Goal: Information Seeking & Learning: Learn about a topic

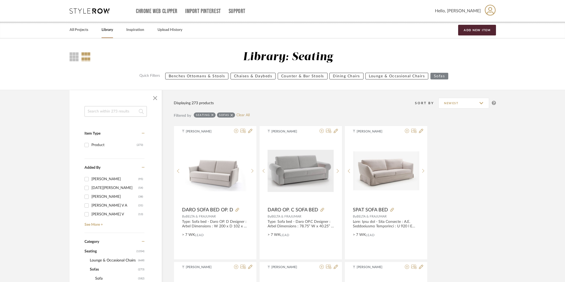
click at [243, 113] on div "Seating Sofas Clear All" at bounding box center [222, 116] width 56 height 6
click at [239, 114] on link "Clear All" at bounding box center [243, 115] width 13 height 5
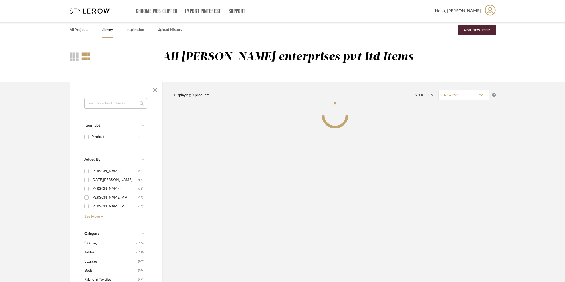
click at [125, 105] on input at bounding box center [116, 103] width 62 height 11
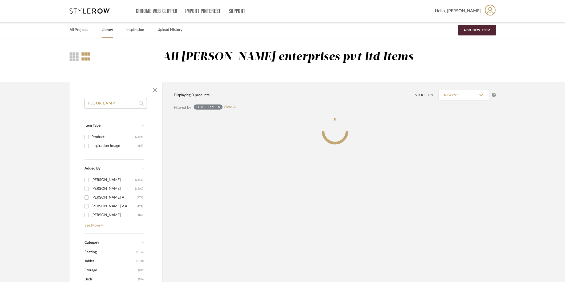
type input "FLOOR LAMP"
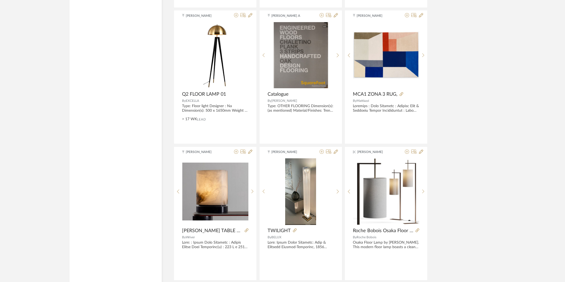
scroll to position [1116, 0]
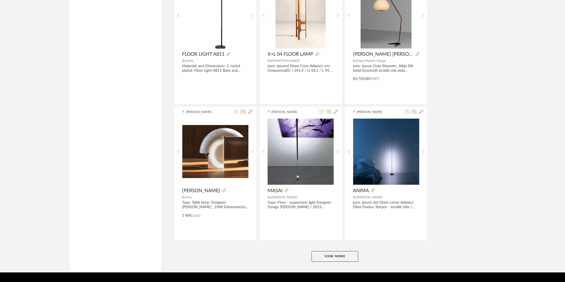
scroll to position [1520, 0]
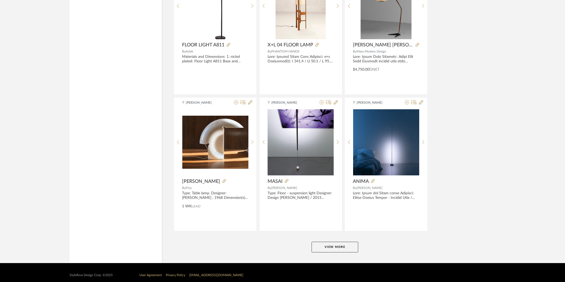
click at [327, 249] on button "View More" at bounding box center [335, 247] width 47 height 11
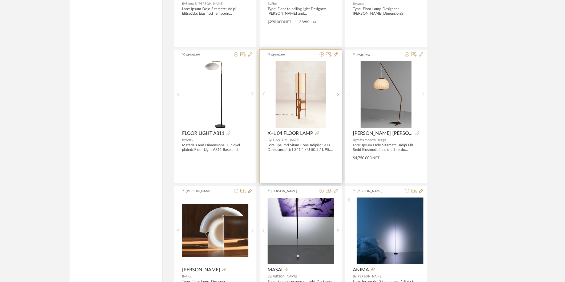
scroll to position [1431, 0]
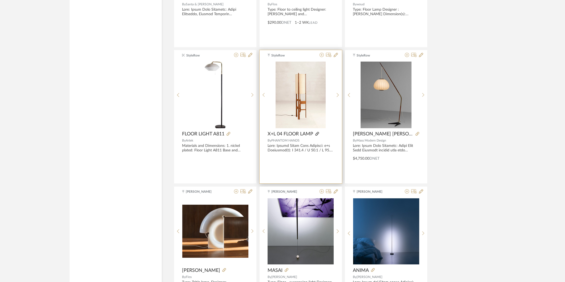
click at [317, 134] on icon at bounding box center [317, 134] width 4 height 4
drag, startPoint x: 269, startPoint y: 134, endPoint x: 308, endPoint y: 140, distance: 40.1
click at [308, 140] on div "StyleRow X+L 04 FLOOR LAMP By PHANTOM HANDS" at bounding box center [301, 116] width 82 height 133
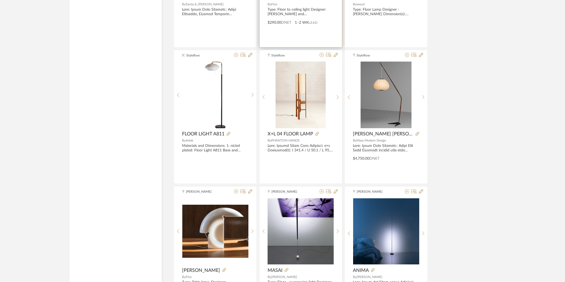
copy div "X+L 04 FLOOR LAMP By PHANTOM HANDS"
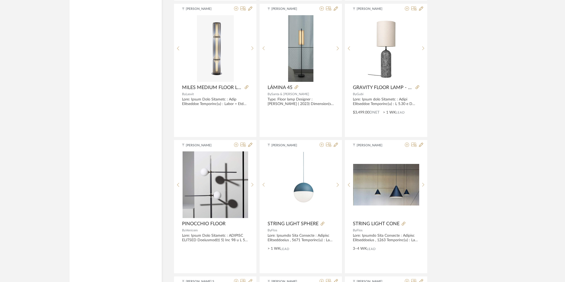
scroll to position [2182, 0]
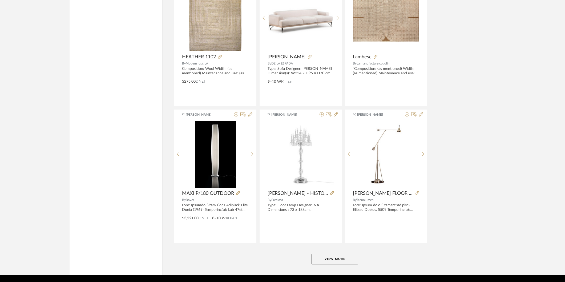
scroll to position [3163, 0]
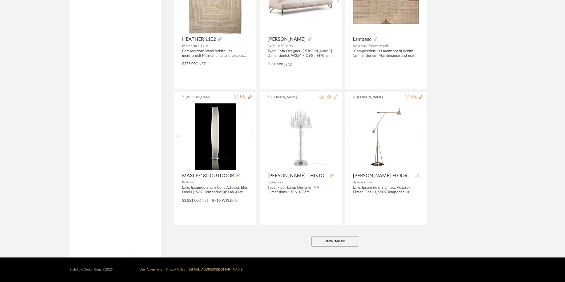
click at [322, 240] on button "View More" at bounding box center [335, 241] width 47 height 11
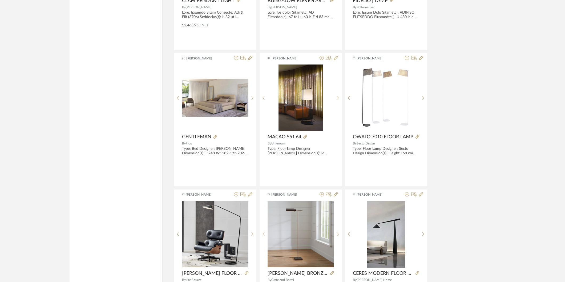
scroll to position [3904, 0]
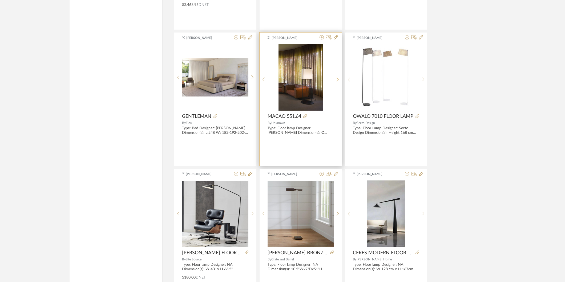
click at [338, 81] on icon at bounding box center [338, 79] width 2 height 5
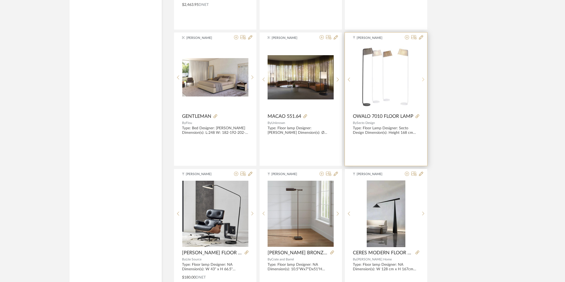
click at [423, 85] on div at bounding box center [423, 79] width 8 height 71
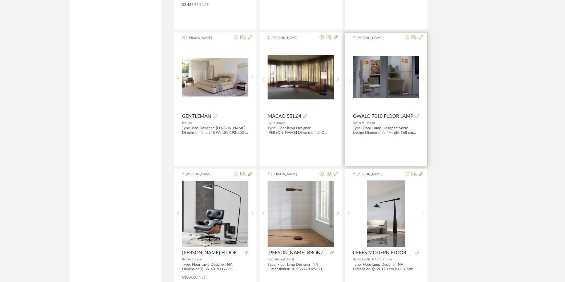
click at [423, 82] on icon at bounding box center [423, 80] width 2 height 4
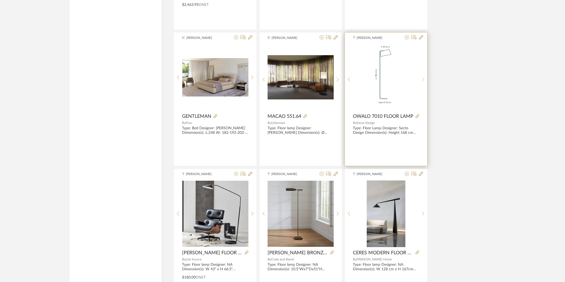
click at [423, 82] on icon at bounding box center [423, 80] width 2 height 4
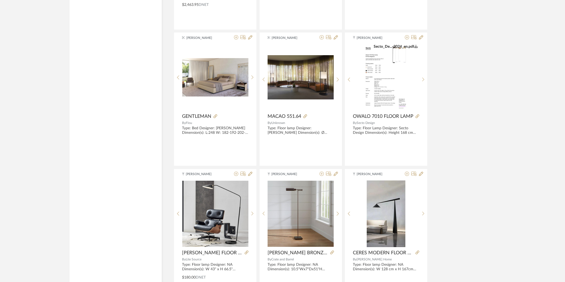
click at [253, 221] on div at bounding box center [253, 214] width 8 height 67
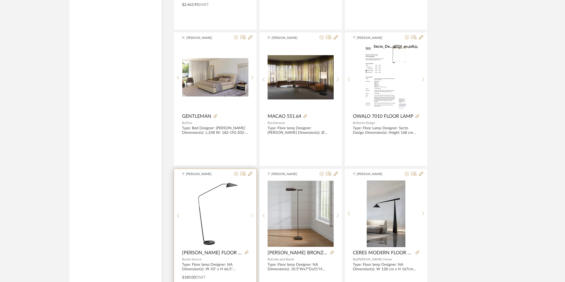
click at [253, 221] on div at bounding box center [253, 216] width 8 height 71
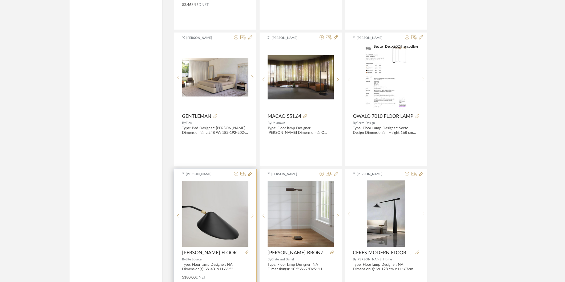
click at [253, 221] on div at bounding box center [253, 216] width 8 height 71
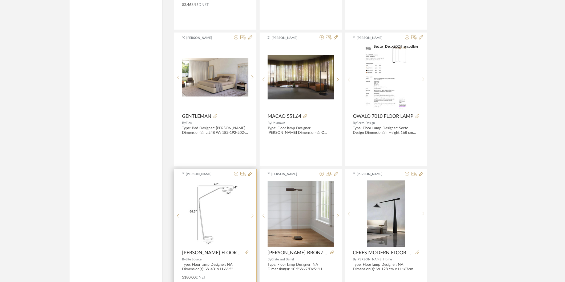
click at [253, 221] on div at bounding box center [253, 216] width 8 height 71
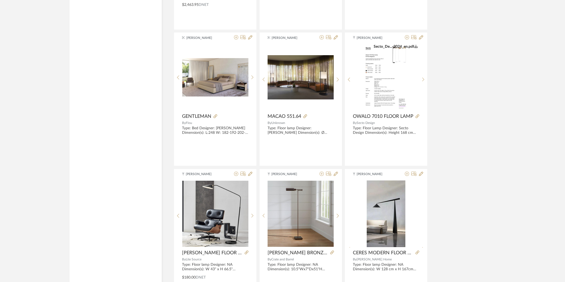
click at [423, 220] on div at bounding box center [423, 216] width 8 height 71
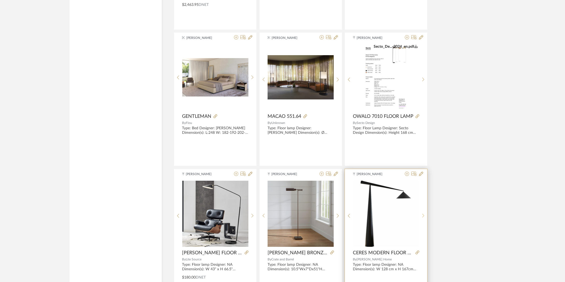
click at [423, 220] on div at bounding box center [423, 216] width 8 height 71
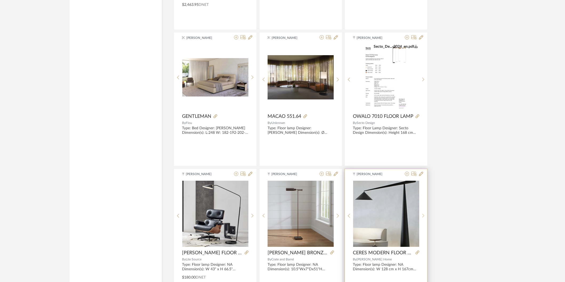
scroll to position [3933, 0]
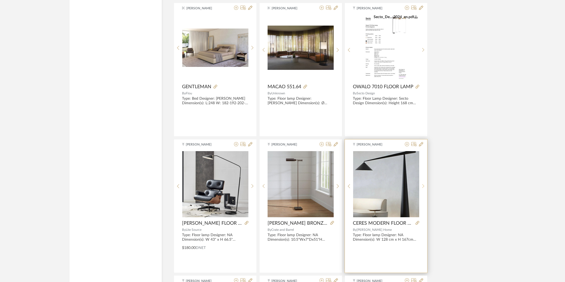
click at [423, 188] on icon at bounding box center [423, 186] width 2 height 5
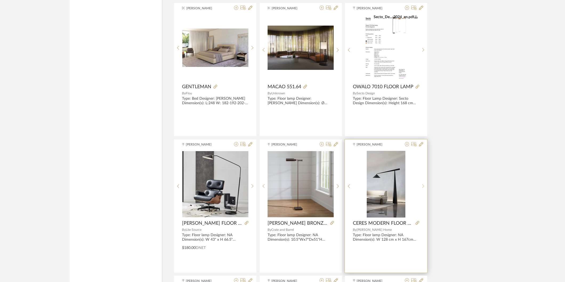
click at [423, 188] on icon at bounding box center [423, 186] width 2 height 5
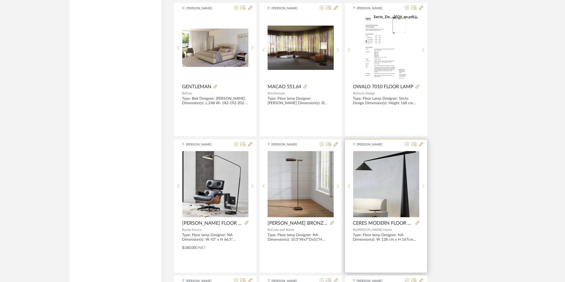
click at [423, 188] on icon at bounding box center [423, 186] width 2 height 5
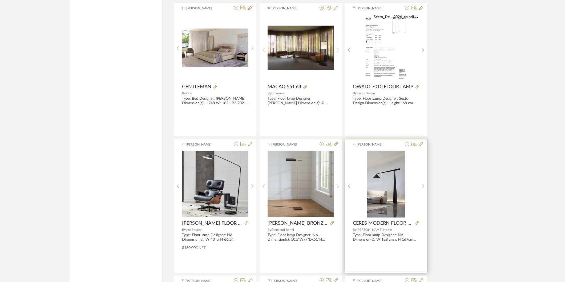
click at [423, 188] on icon at bounding box center [423, 186] width 2 height 5
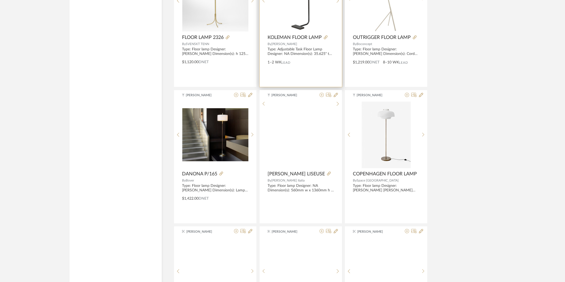
scroll to position [4565, 0]
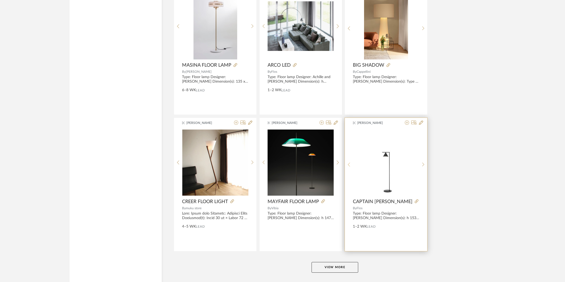
scroll to position [4801, 0]
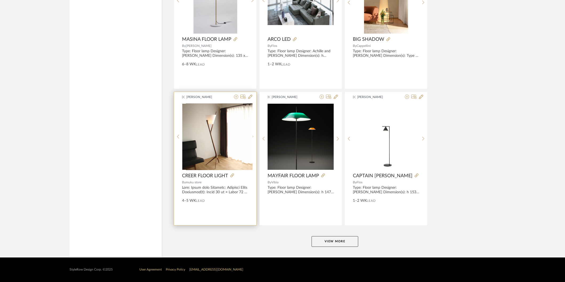
click at [252, 138] on icon at bounding box center [252, 136] width 2 height 5
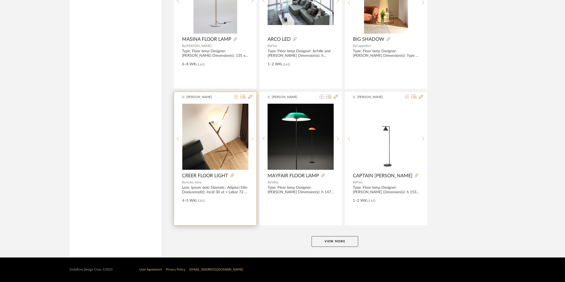
click at [252, 138] on icon at bounding box center [252, 139] width 2 height 4
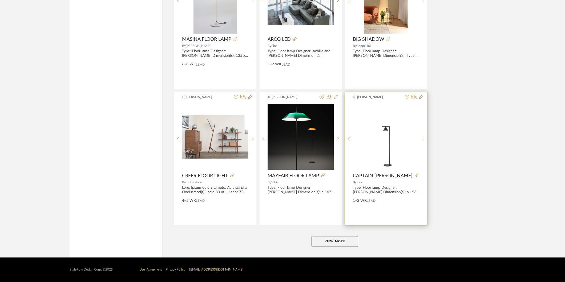
click at [425, 143] on div at bounding box center [423, 138] width 8 height 71
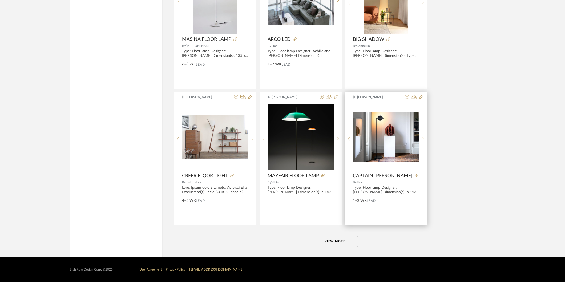
click at [425, 143] on div at bounding box center [423, 138] width 8 height 71
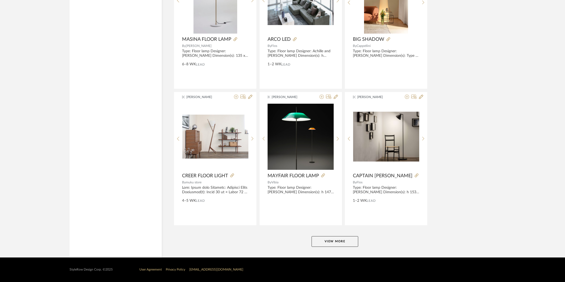
click at [340, 241] on button "View More" at bounding box center [335, 241] width 47 height 11
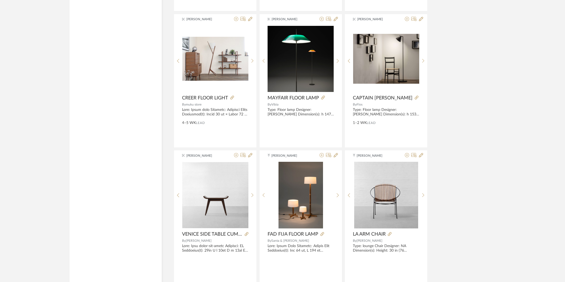
scroll to position [4984, 0]
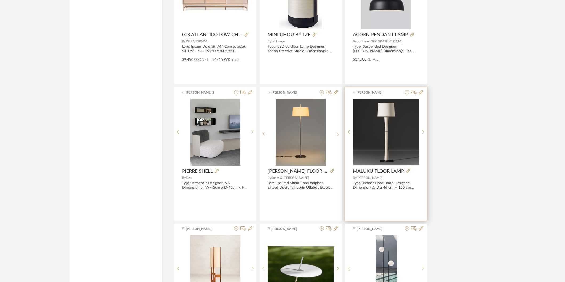
scroll to position [5399, 0]
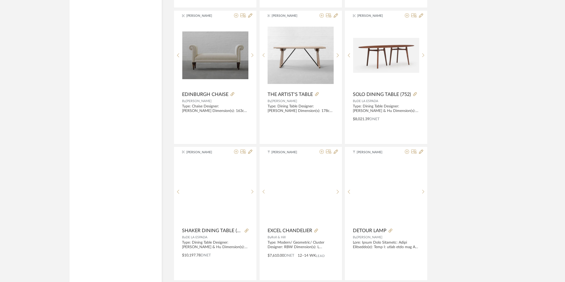
scroll to position [5991, 0]
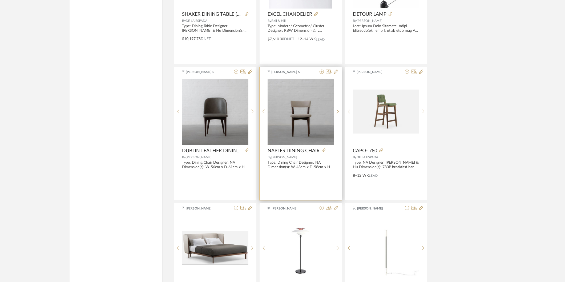
scroll to position [6238, 0]
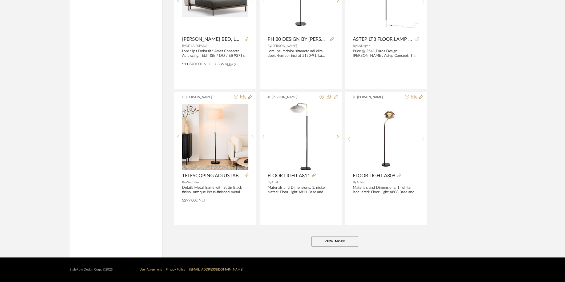
click at [339, 243] on button "View More" at bounding box center [335, 241] width 47 height 11
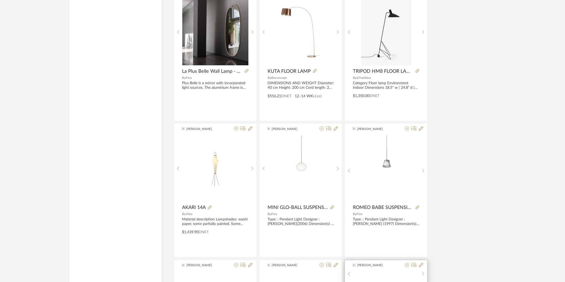
scroll to position [6917, 0]
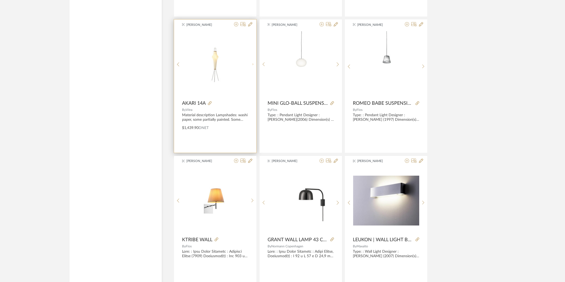
click at [252, 64] on div at bounding box center [253, 64] width 8 height 67
click at [252, 66] on div at bounding box center [253, 66] width 8 height 71
click at [210, 105] on icon at bounding box center [210, 103] width 4 height 4
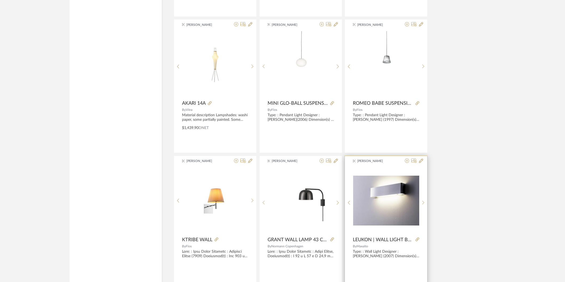
click at [427, 195] on product-item "[PERSON_NAME] prodotti...b0b91995.pdf prodotti...b0b91995.pdf LEUKON | WALL LIG…" at bounding box center [386, 223] width 83 height 134
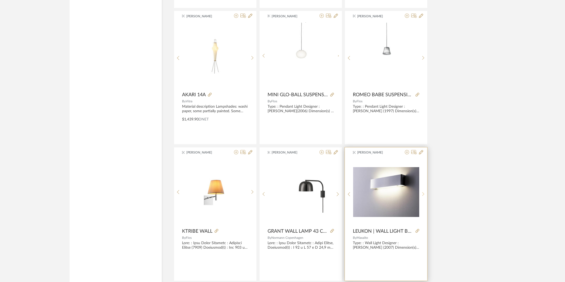
scroll to position [7164, 0]
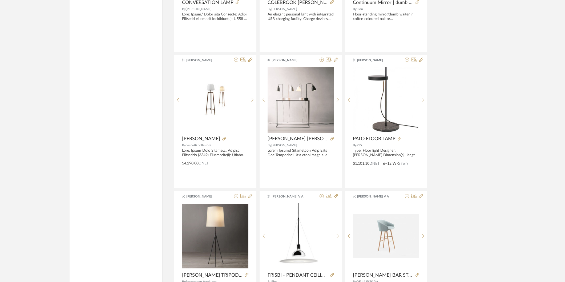
scroll to position [7440, 0]
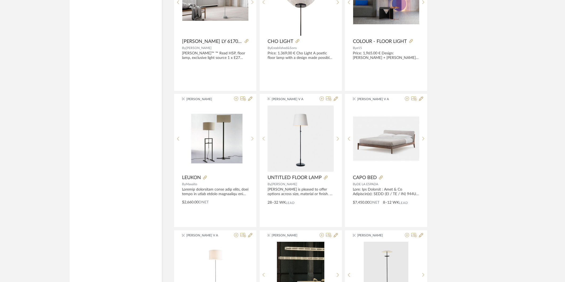
scroll to position [8075, 0]
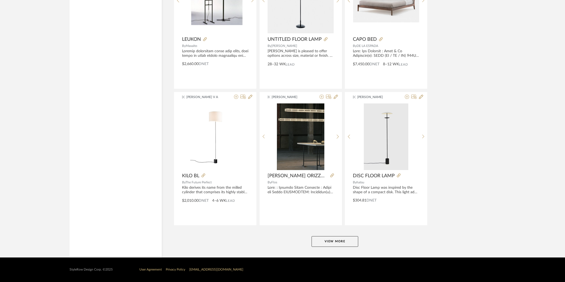
click at [347, 244] on button "View More" at bounding box center [335, 241] width 47 height 11
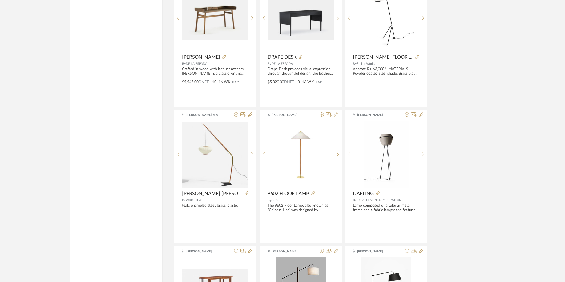
scroll to position [8934, 0]
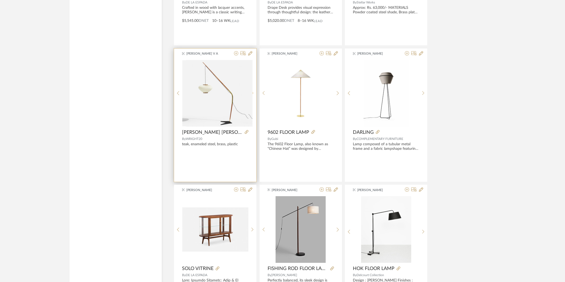
click at [251, 95] on icon at bounding box center [252, 93] width 2 height 5
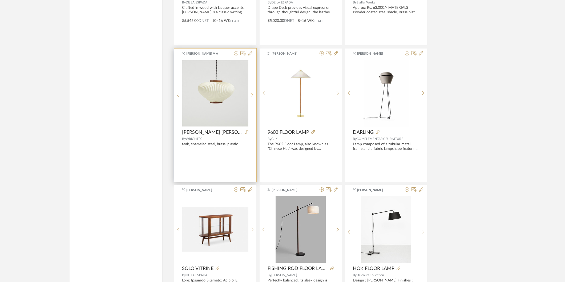
click at [251, 98] on icon at bounding box center [252, 95] width 2 height 5
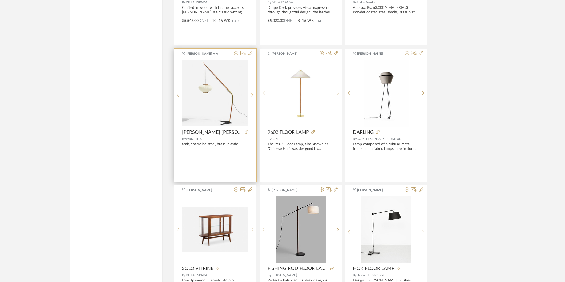
click at [251, 98] on icon at bounding box center [252, 95] width 2 height 5
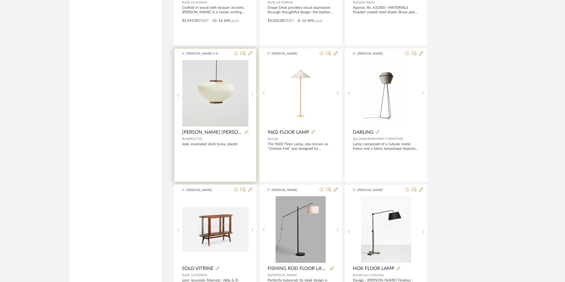
click at [251, 98] on icon at bounding box center [252, 95] width 2 height 5
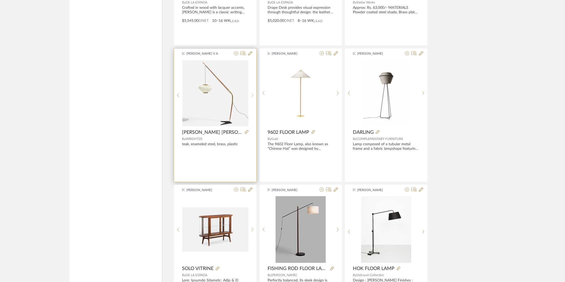
click at [251, 98] on icon at bounding box center [252, 95] width 2 height 5
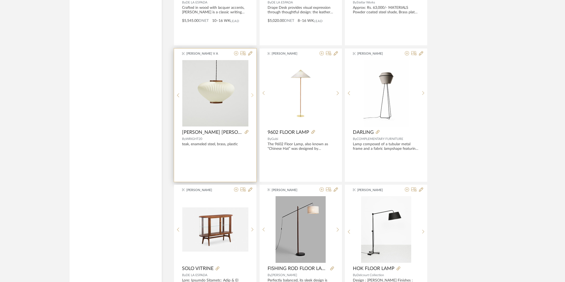
click at [251, 98] on icon at bounding box center [252, 95] width 2 height 5
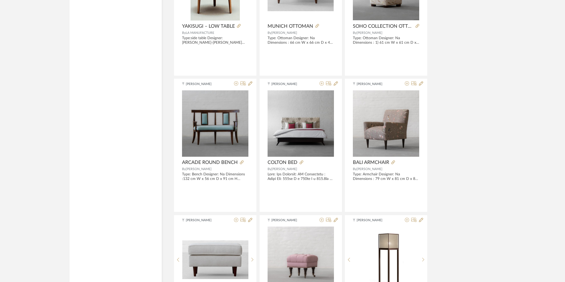
scroll to position [9713, 0]
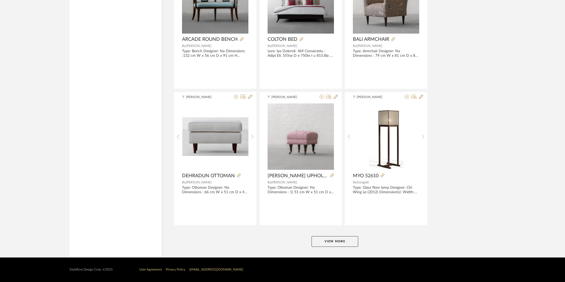
click at [342, 247] on button "View More" at bounding box center [335, 241] width 47 height 11
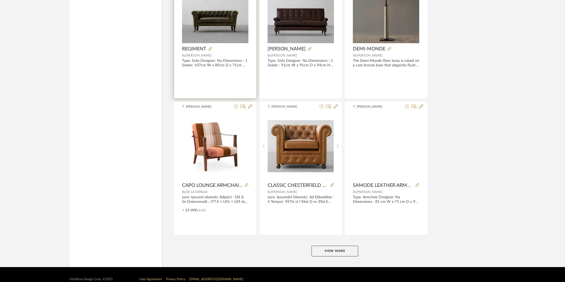
scroll to position [11350, 0]
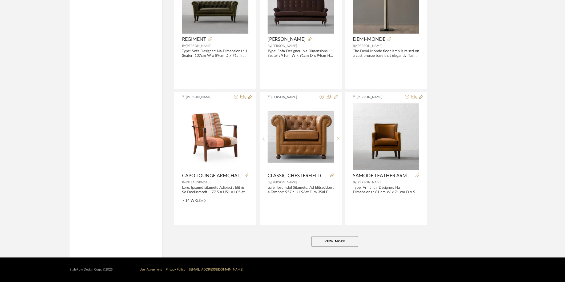
click at [343, 242] on button "View More" at bounding box center [335, 241] width 47 height 11
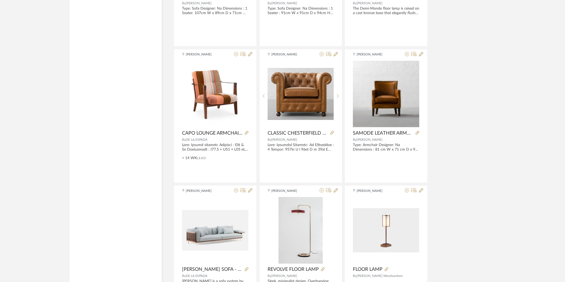
scroll to position [11468, 0]
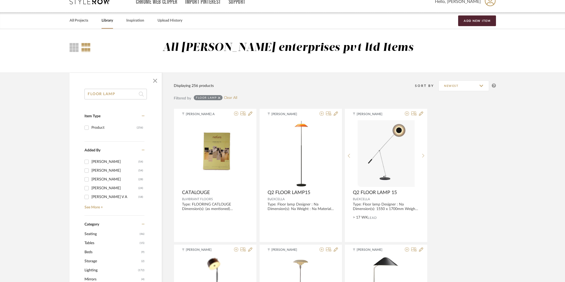
scroll to position [0, 0]
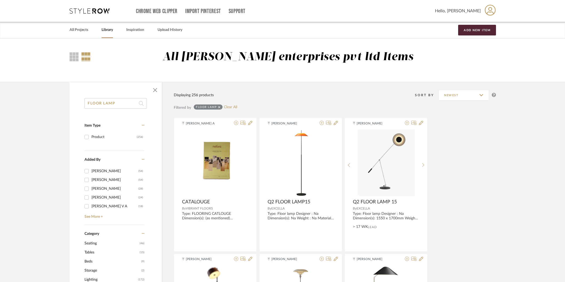
click at [232, 110] on div "FLOOR LAMP Clear All" at bounding box center [215, 108] width 43 height 6
click at [234, 107] on link "Clear All" at bounding box center [230, 107] width 13 height 5
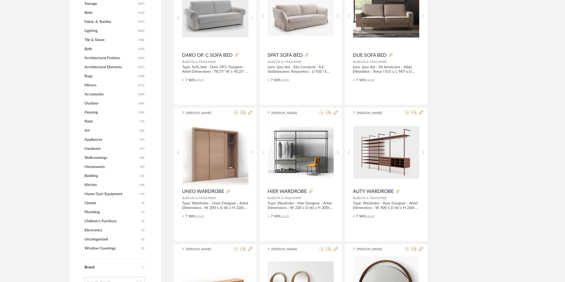
scroll to position [207, 0]
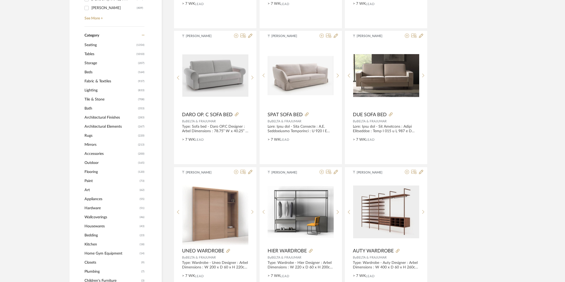
click at [87, 91] on span "Lighting" at bounding box center [111, 90] width 52 height 9
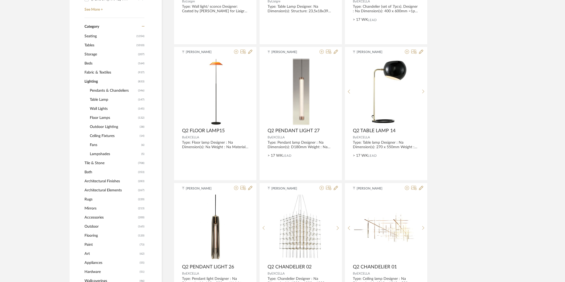
click at [91, 115] on span "Floor Lamps" at bounding box center [113, 117] width 47 height 9
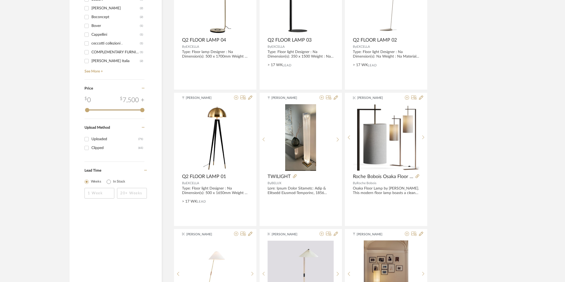
scroll to position [719, 0]
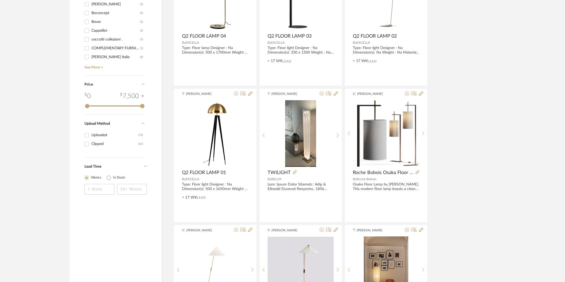
click at [465, 184] on div "[PERSON_NAME] Q2 FLOOR LAMP15 By EXCELLA Type: Floor lamp Designer : Na Dimensi…" at bounding box center [335, 224] width 322 height 1634
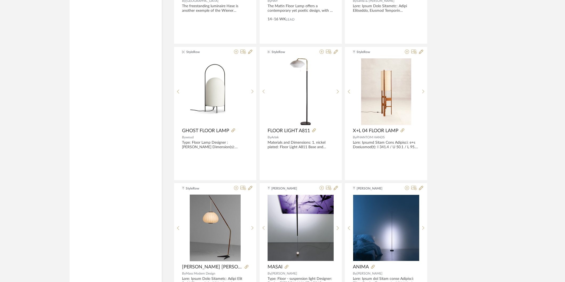
scroll to position [916, 0]
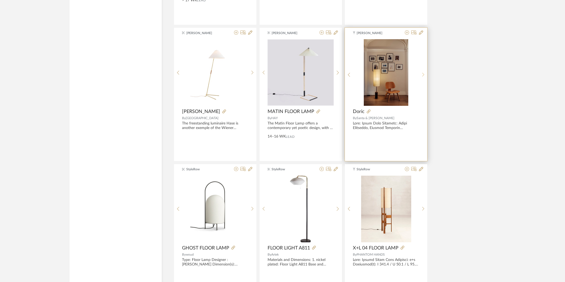
click at [423, 73] on icon at bounding box center [423, 75] width 2 height 5
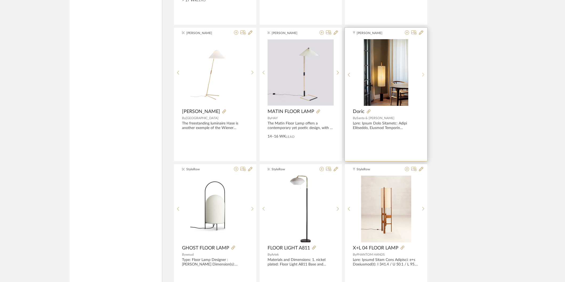
click at [423, 73] on icon at bounding box center [423, 75] width 2 height 5
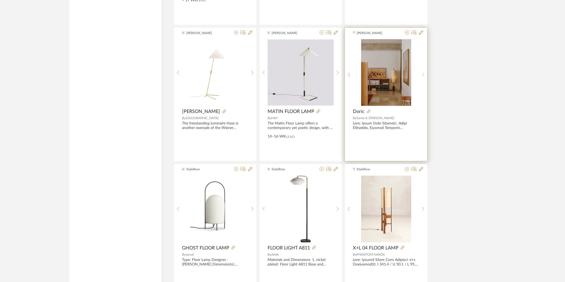
click at [423, 73] on icon at bounding box center [423, 75] width 2 height 5
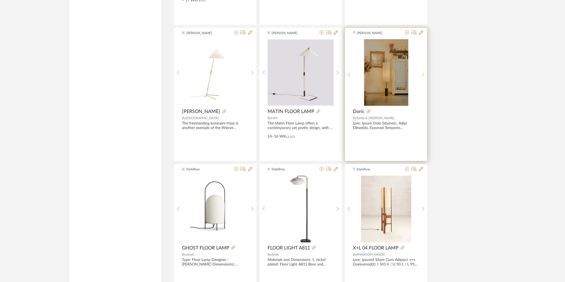
click at [423, 76] on icon at bounding box center [423, 75] width 2 height 5
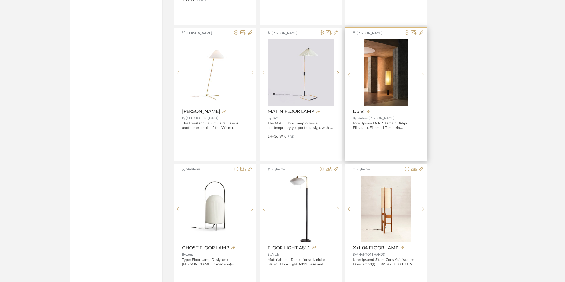
click at [423, 76] on icon at bounding box center [423, 75] width 2 height 5
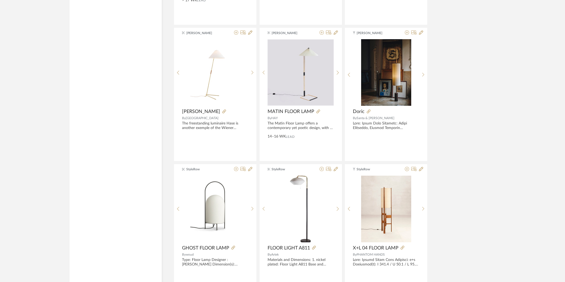
click at [454, 119] on div "[PERSON_NAME] Q2 FLOOR LAMP15 By EXCELLA Type: Floor lamp Designer : Na Dimensi…" at bounding box center [335, 27] width 322 height 1634
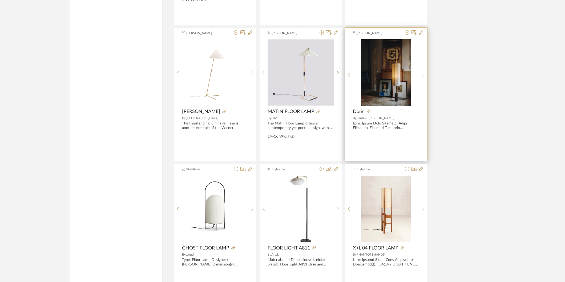
scroll to position [1064, 0]
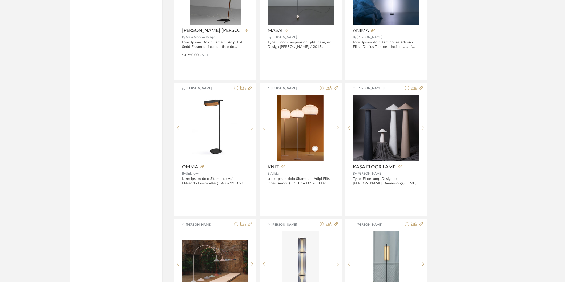
scroll to position [1311, 0]
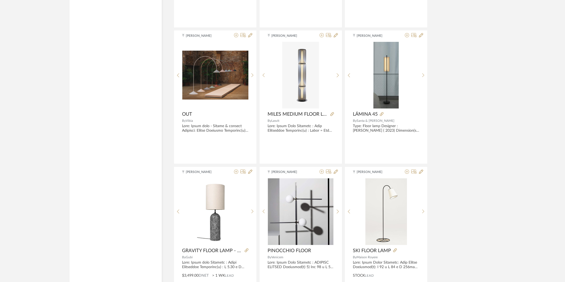
scroll to position [1459, 0]
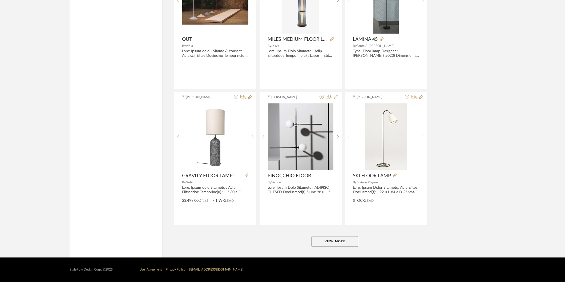
click at [339, 241] on button "View More" at bounding box center [335, 241] width 47 height 11
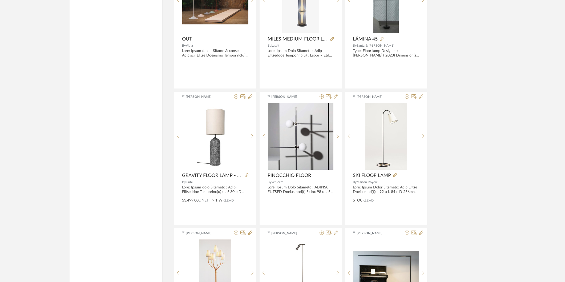
click at [447, 138] on div "[PERSON_NAME] Q2 FLOOR LAMP15 By EXCELLA Type: Floor lamp Designer : Na Dimensi…" at bounding box center [335, 227] width 322 height 3270
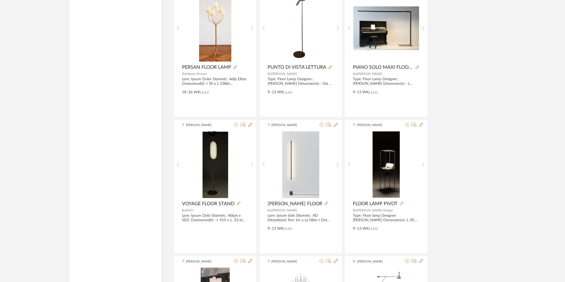
scroll to position [1781, 0]
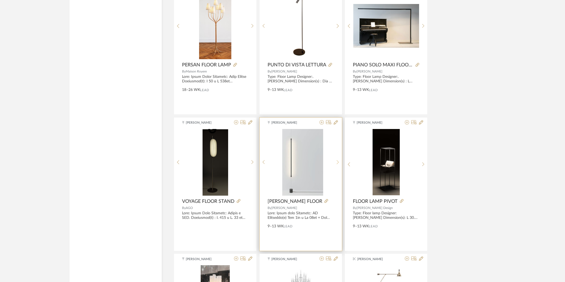
click at [337, 166] on div at bounding box center [338, 162] width 8 height 67
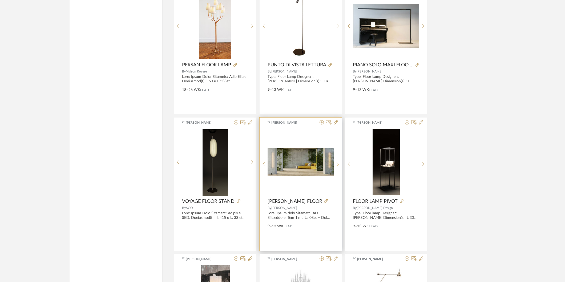
click at [337, 166] on icon at bounding box center [338, 164] width 2 height 5
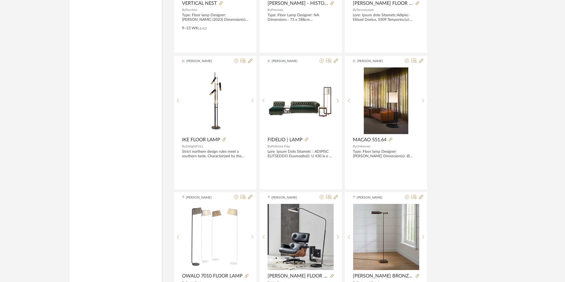
scroll to position [2146, 0]
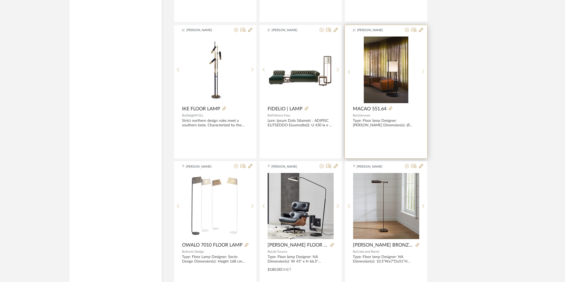
click at [420, 71] on sr-next-btn at bounding box center [423, 72] width 8 height 5
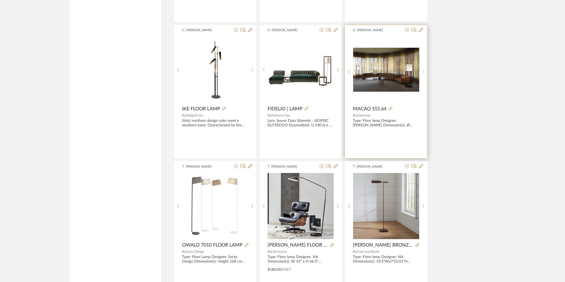
click at [422, 70] on div at bounding box center [423, 72] width 8 height 71
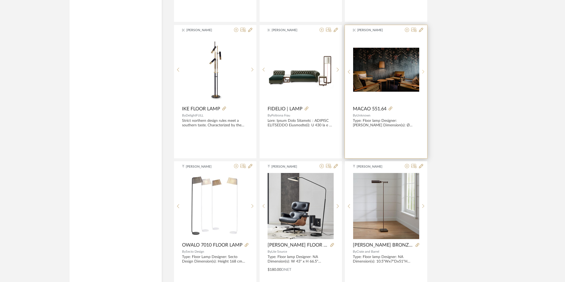
click at [422, 70] on div at bounding box center [423, 72] width 8 height 71
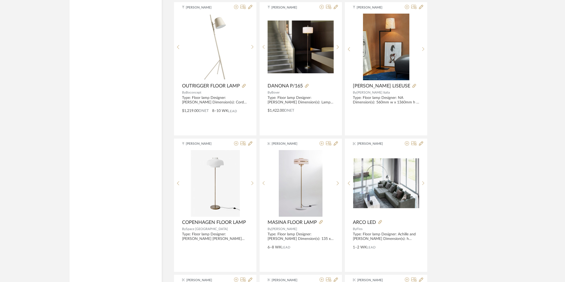
scroll to position [2956, 0]
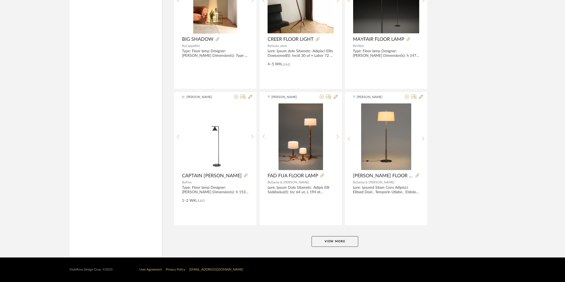
click at [337, 242] on button "View More" at bounding box center [335, 241] width 47 height 11
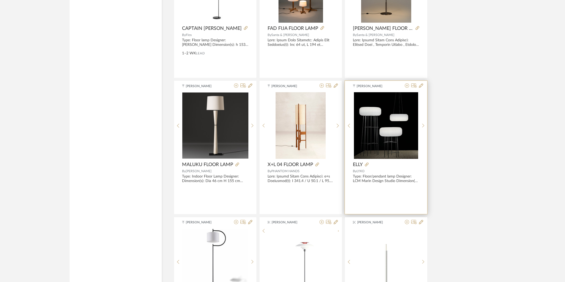
scroll to position [3320, 0]
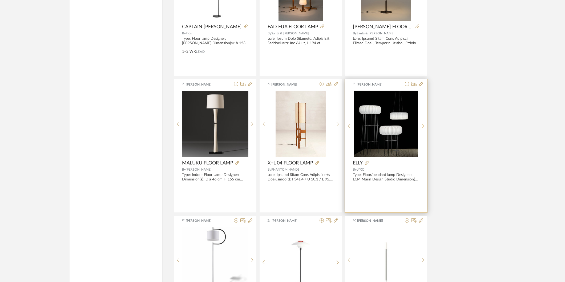
click at [423, 130] on div at bounding box center [423, 126] width 8 height 71
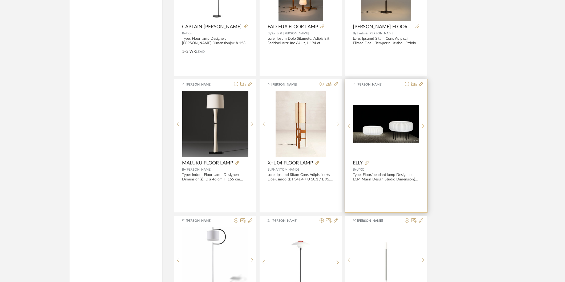
click at [423, 130] on div at bounding box center [423, 126] width 8 height 71
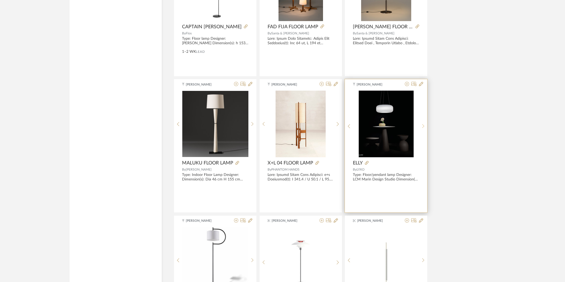
click at [423, 130] on div at bounding box center [423, 126] width 8 height 71
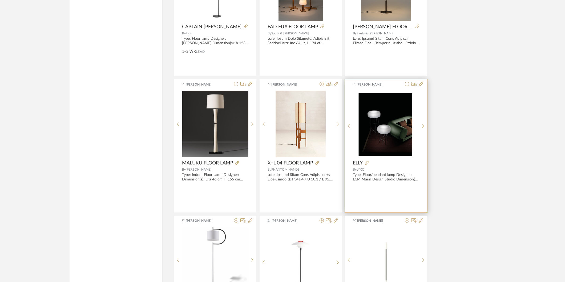
click at [423, 130] on div at bounding box center [423, 126] width 8 height 71
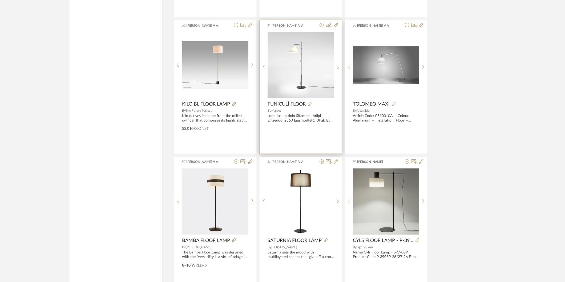
scroll to position [4809, 0]
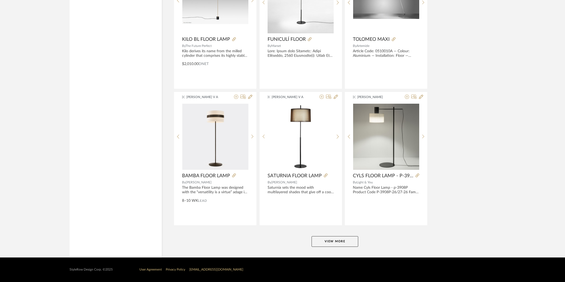
click at [334, 238] on button "View More" at bounding box center [335, 241] width 47 height 11
